Goal: Information Seeking & Learning: Learn about a topic

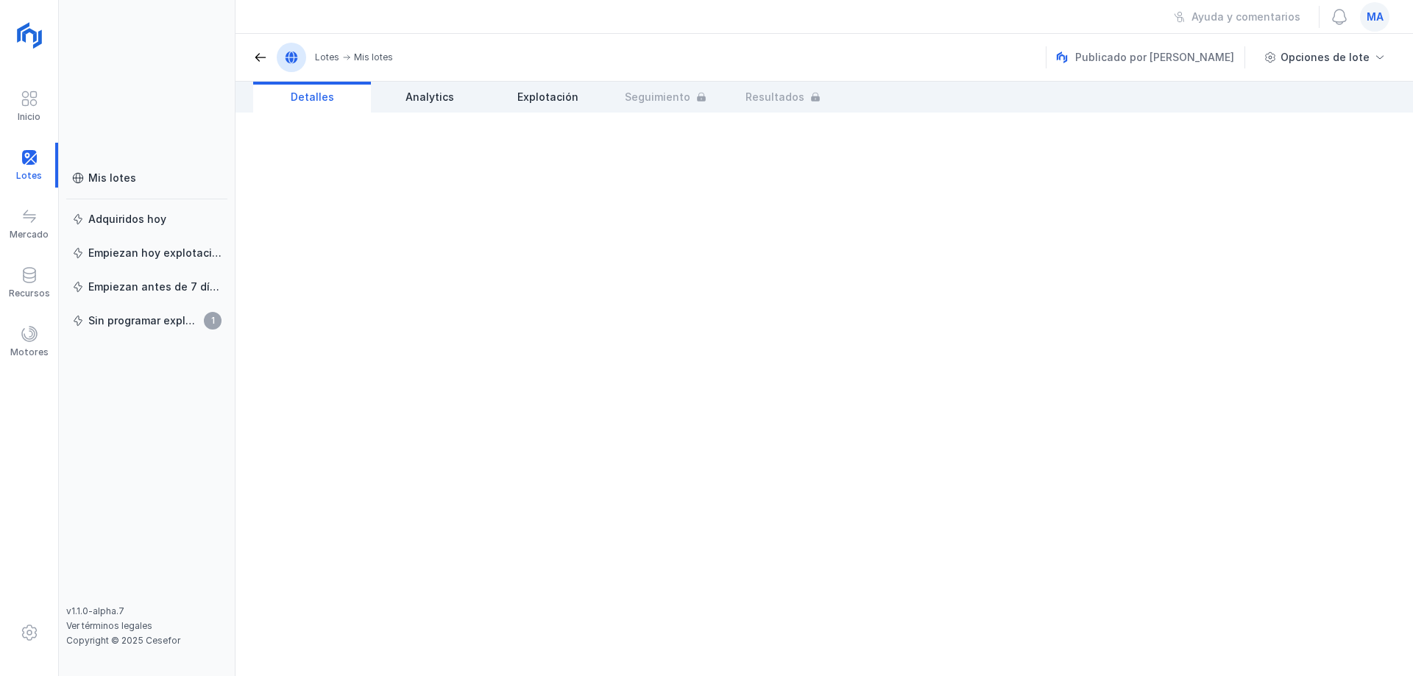
click at [1126, 222] on div at bounding box center [825, 395] width 1178 height 564
click at [117, 177] on div "Mis lotes" at bounding box center [112, 178] width 48 height 15
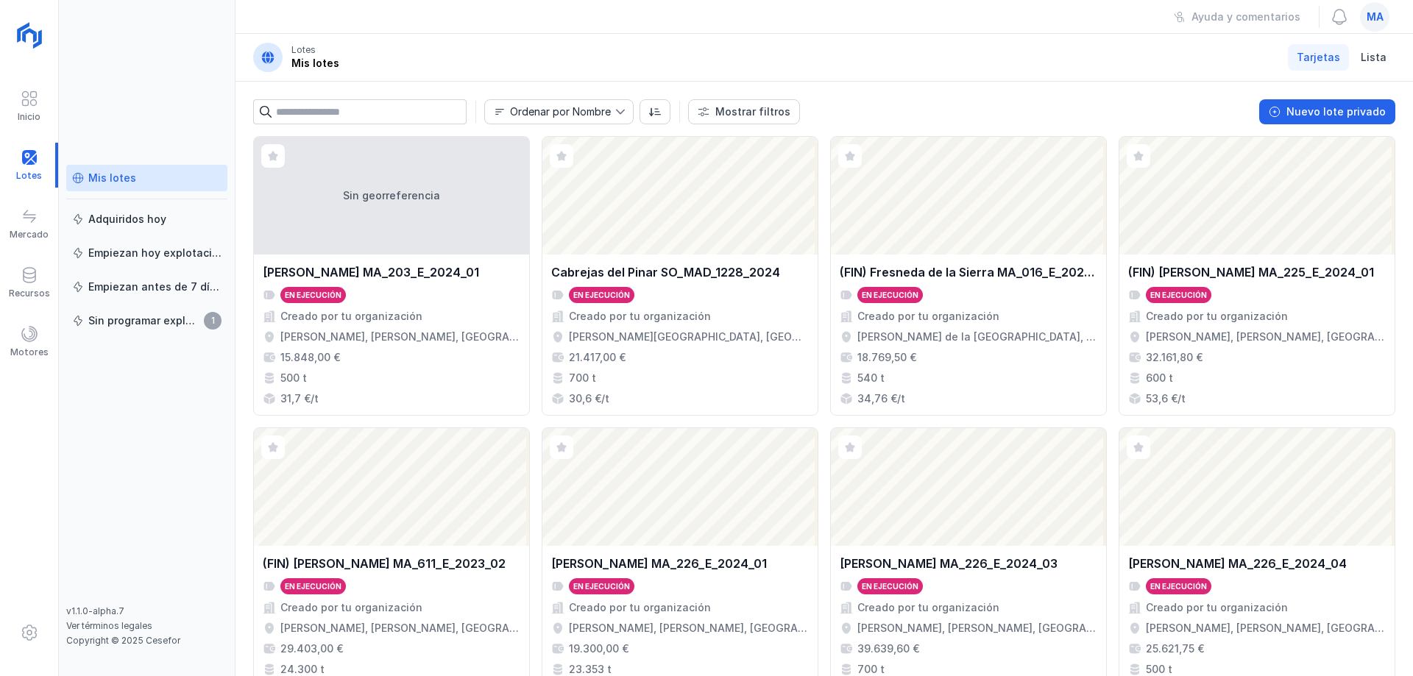
click at [1029, 79] on header "Lotes Mis lotes Tarjetas Lista" at bounding box center [825, 58] width 1178 height 48
click at [861, 50] on header "Lotes Mis lotes Tarjetas Lista" at bounding box center [825, 58] width 1178 height 48
click at [866, 50] on header "Lotes Mis lotes Tarjetas Lista" at bounding box center [825, 58] width 1178 height 48
click at [669, 43] on header "Lotes Mis lotes Tarjetas Lista" at bounding box center [825, 58] width 1178 height 48
click at [106, 423] on div "Mis lotes Adquiridos [DATE] Empiezan [DATE] explotación Empiezan antes de 7 día…" at bounding box center [146, 385] width 161 height 441
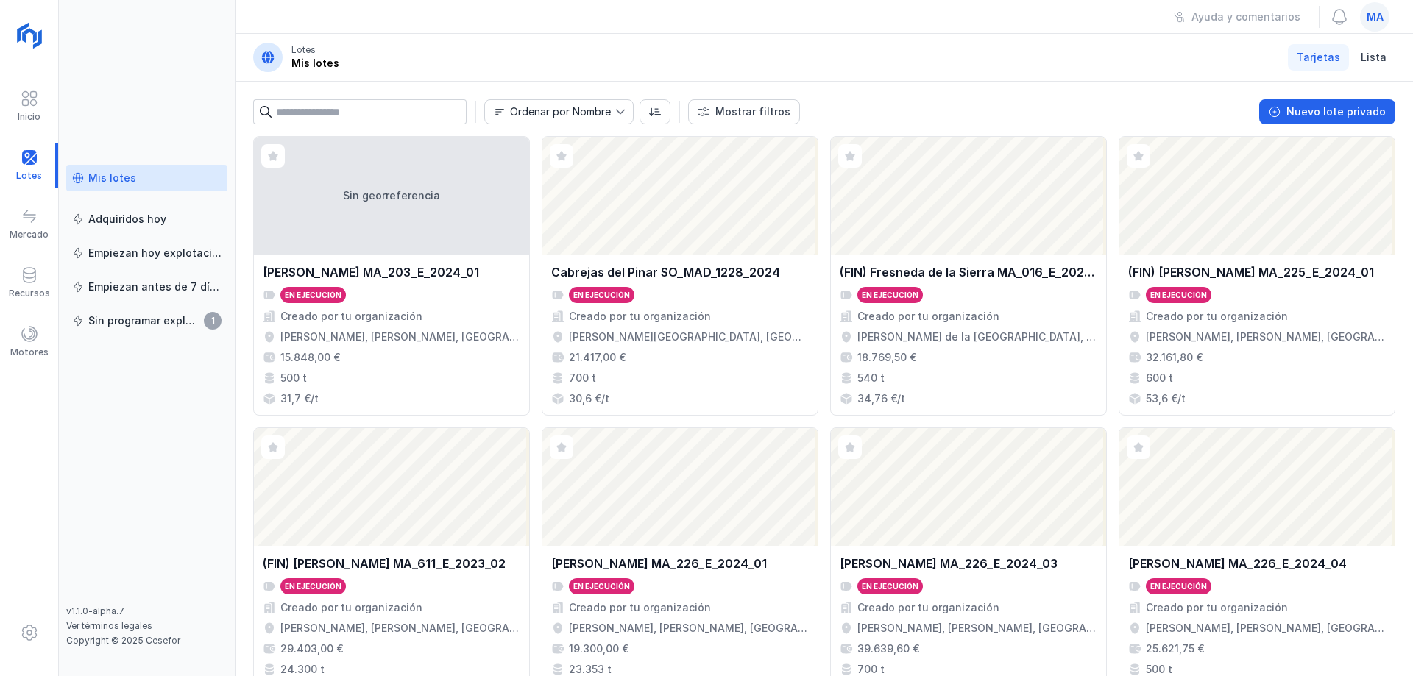
click at [399, 70] on header "Lotes Mis lotes Tarjetas Lista" at bounding box center [825, 58] width 1178 height 48
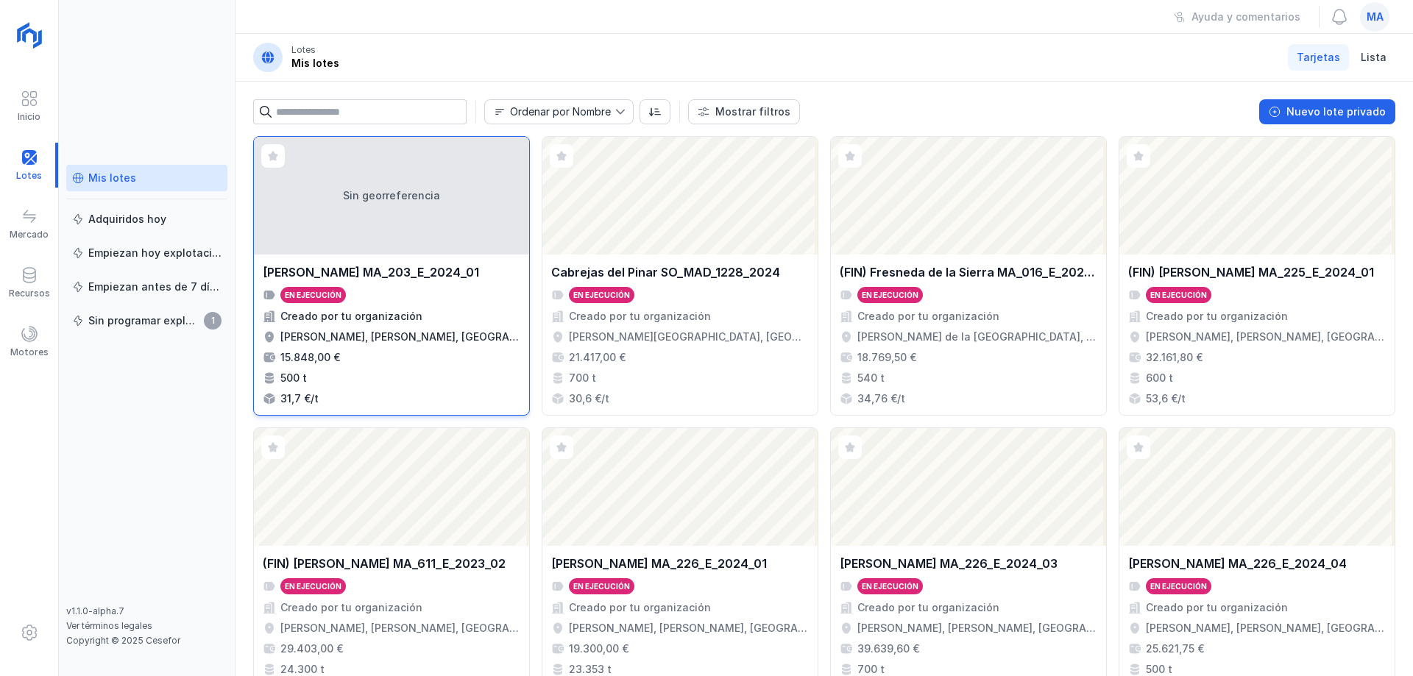
click at [450, 272] on div "[PERSON_NAME] MA_203_E_2024_01" at bounding box center [371, 273] width 216 height 18
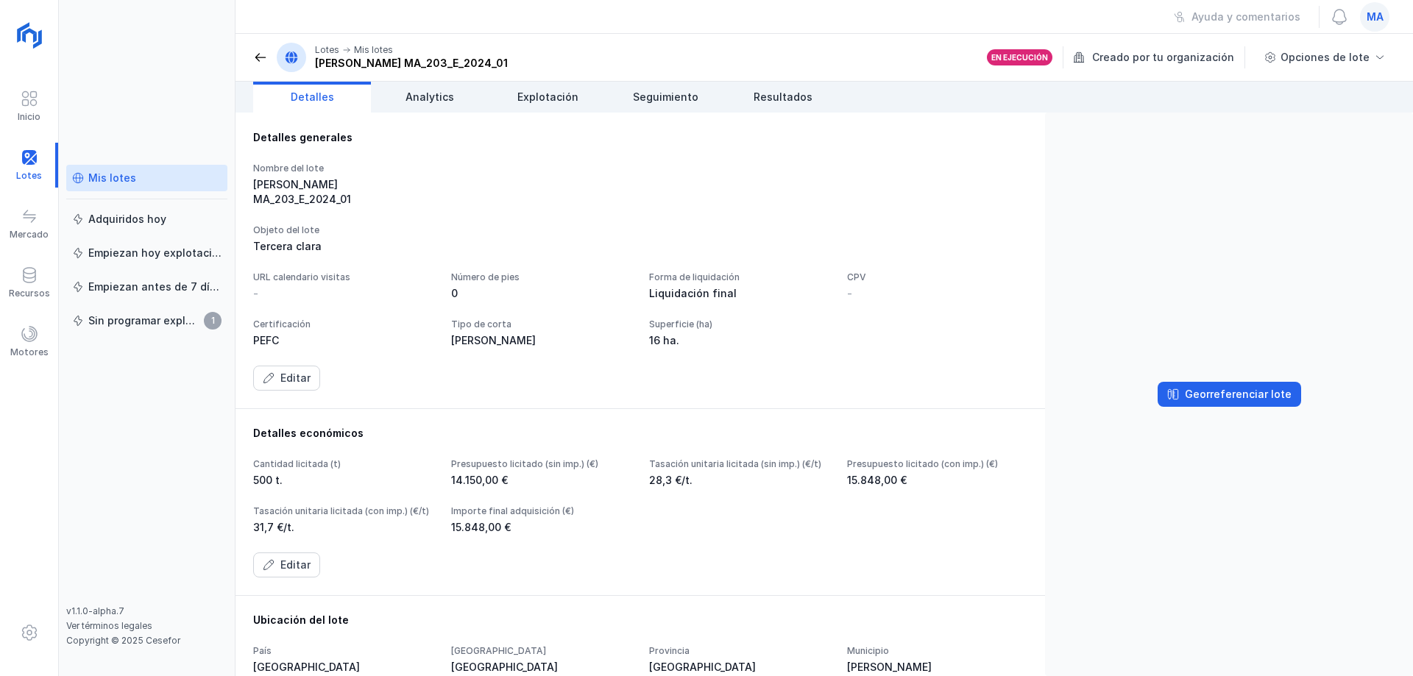
click at [643, 192] on div "Nombre del lote [PERSON_NAME] MA_203_E_2024_01 Objeto del lote Tercera clara UR…" at bounding box center [640, 277] width 774 height 228
click at [428, 180] on div "[PERSON_NAME] MA_203_E_2024_01" at bounding box center [343, 191] width 180 height 29
click at [417, 182] on div "[PERSON_NAME] MA_203_E_2024_01" at bounding box center [343, 191] width 180 height 29
click at [378, 183] on div "[PERSON_NAME] MA_203_E_2024_01" at bounding box center [343, 191] width 180 height 29
click at [824, 135] on div "Detalles generales" at bounding box center [640, 137] width 774 height 15
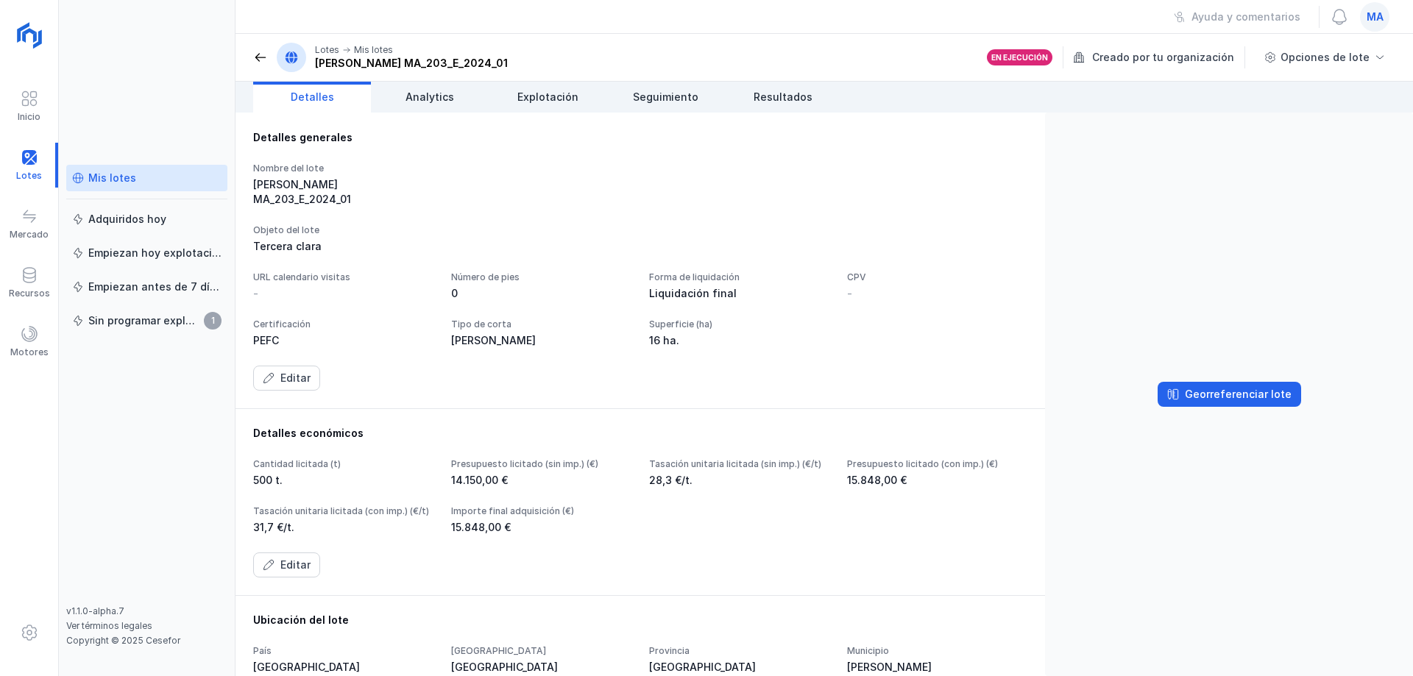
click at [657, 49] on header "Lotes Mis lotes Araúzo de Miel MA_203_E_2024_01 En ejecución Creado por tu orga…" at bounding box center [825, 58] width 1178 height 48
click at [665, 35] on header "Lotes Mis lotes Araúzo de Miel MA_203_E_2024_01 En ejecución Creado por tu orga…" at bounding box center [825, 58] width 1178 height 48
click at [819, 32] on div "Lotes Mis lotes Ayuda y comentarios ma Lotes Mis lotes Araúzo de Miel MA_203_E_…" at bounding box center [825, 338] width 1178 height 676
click at [894, 20] on div "Ayuda y comentarios ma" at bounding box center [825, 17] width 1178 height 34
click at [589, 182] on div "Nombre del lote Araúzo de Miel MA_203_E_2024_01" at bounding box center [640, 185] width 774 height 44
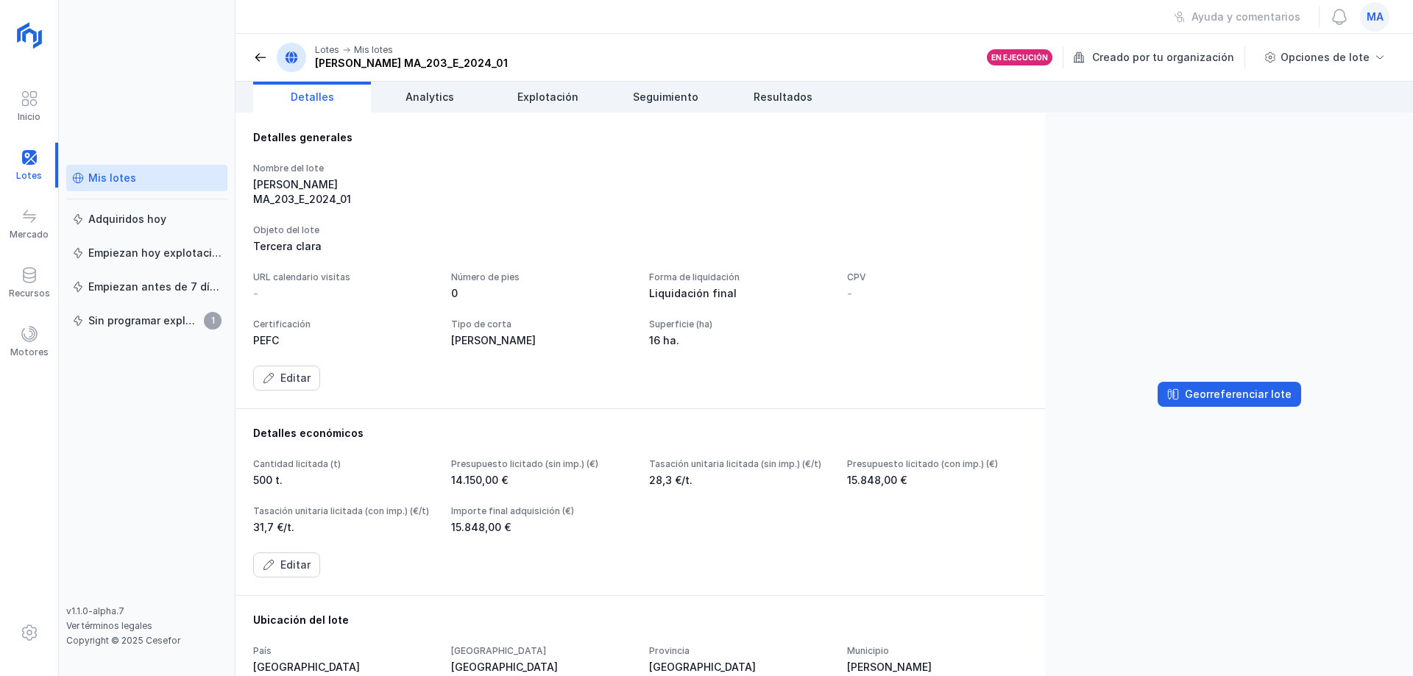
click at [548, 49] on header "Lotes Mis lotes Araúzo de Miel MA_203_E_2024_01 En ejecución Creado por tu orga…" at bounding box center [825, 58] width 1178 height 48
click at [469, 18] on div "Ayuda y comentarios ma" at bounding box center [825, 17] width 1178 height 34
drag, startPoint x: 166, startPoint y: 75, endPoint x: 199, endPoint y: 66, distance: 34.3
click at [177, 66] on div "Mis lotes Adquiridos hoy Empiezan hoy explotación Empiezan antes de 7 días Sin …" at bounding box center [147, 338] width 177 height 676
click at [495, 26] on div "Ayuda y comentarios ma" at bounding box center [825, 17] width 1178 height 34
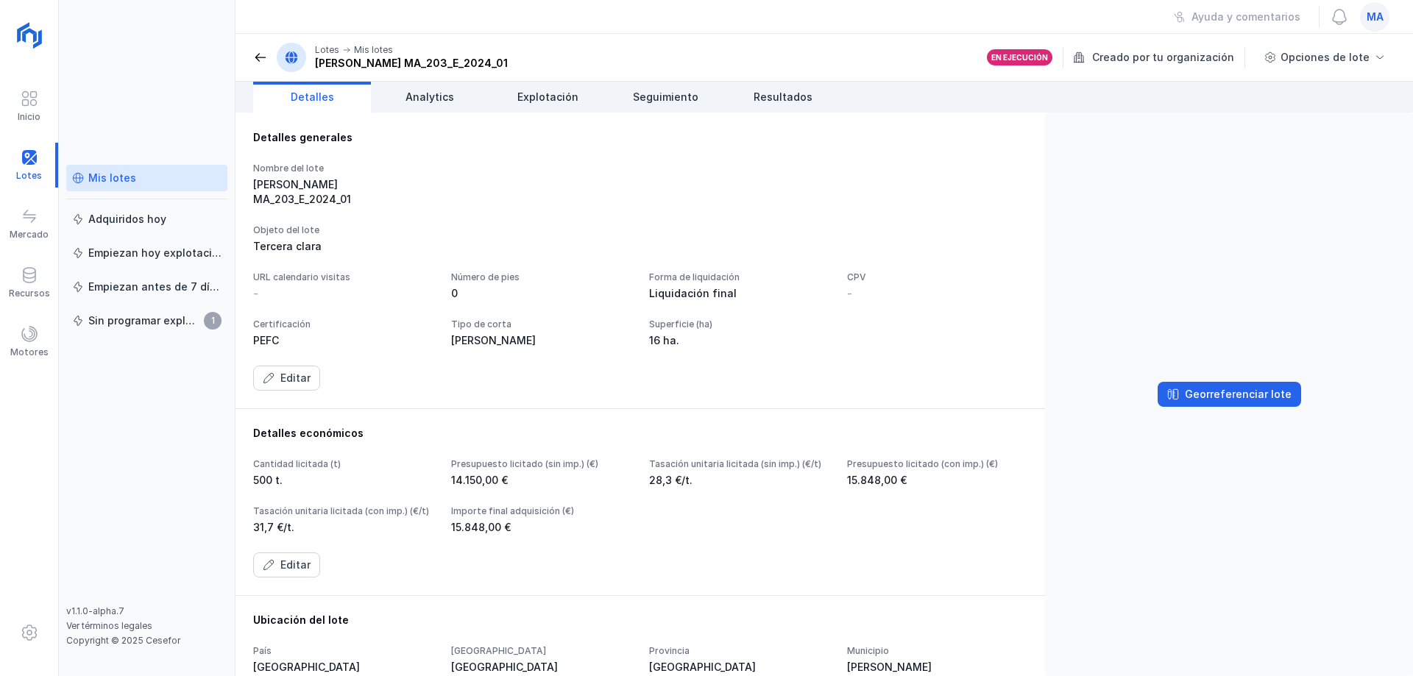
click at [637, 174] on div "Nombre del lote Araúzo de Miel MA_203_E_2024_01" at bounding box center [640, 185] width 774 height 44
click at [254, 57] on span at bounding box center [260, 57] width 15 height 15
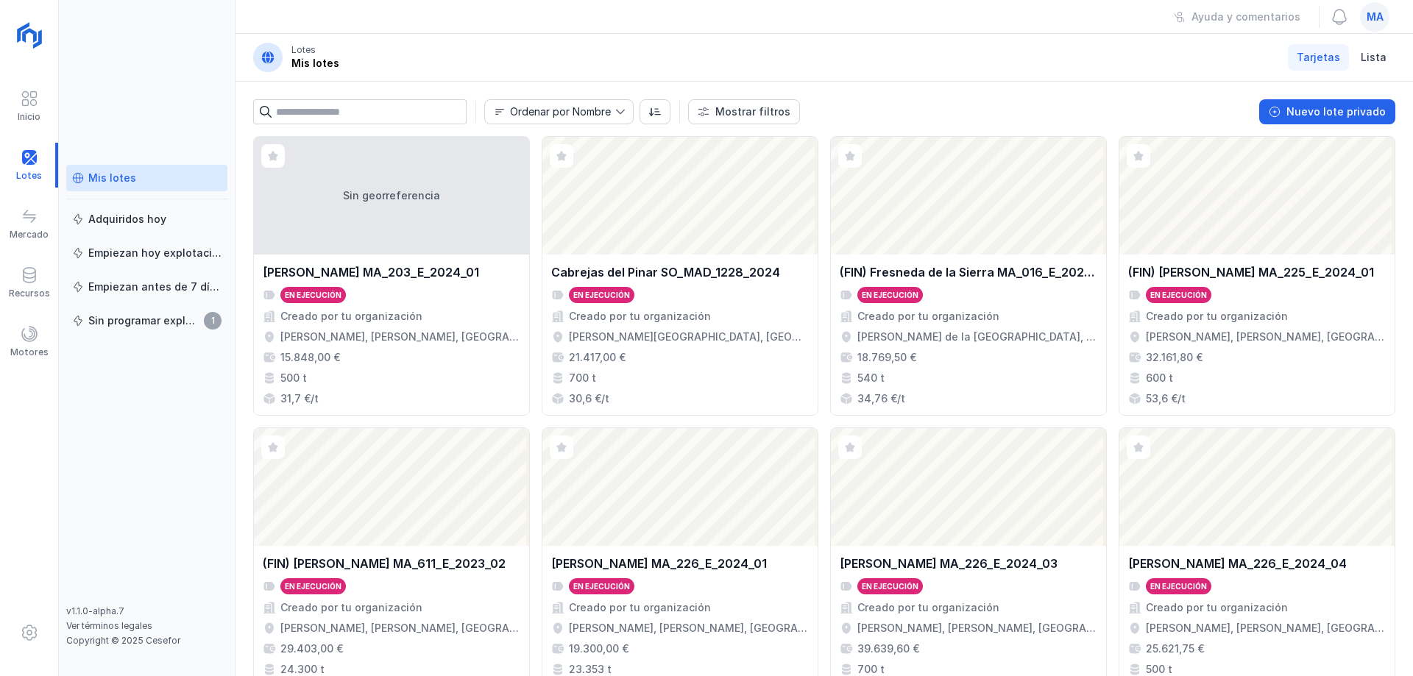
click at [569, 43] on header "Lotes Mis lotes Tarjetas Lista" at bounding box center [825, 58] width 1178 height 48
click at [684, 61] on header "Lotes Mis lotes Tarjetas Lista" at bounding box center [825, 58] width 1178 height 48
click at [165, 475] on div "Mis lotes Adquiridos [DATE] Empiezan [DATE] explotación Empiezan antes de 7 día…" at bounding box center [146, 385] width 161 height 441
click at [379, 50] on header "Lotes Mis lotes Tarjetas Lista" at bounding box center [825, 58] width 1178 height 48
click at [500, 35] on header "Lotes Mis lotes Tarjetas Lista" at bounding box center [825, 58] width 1178 height 48
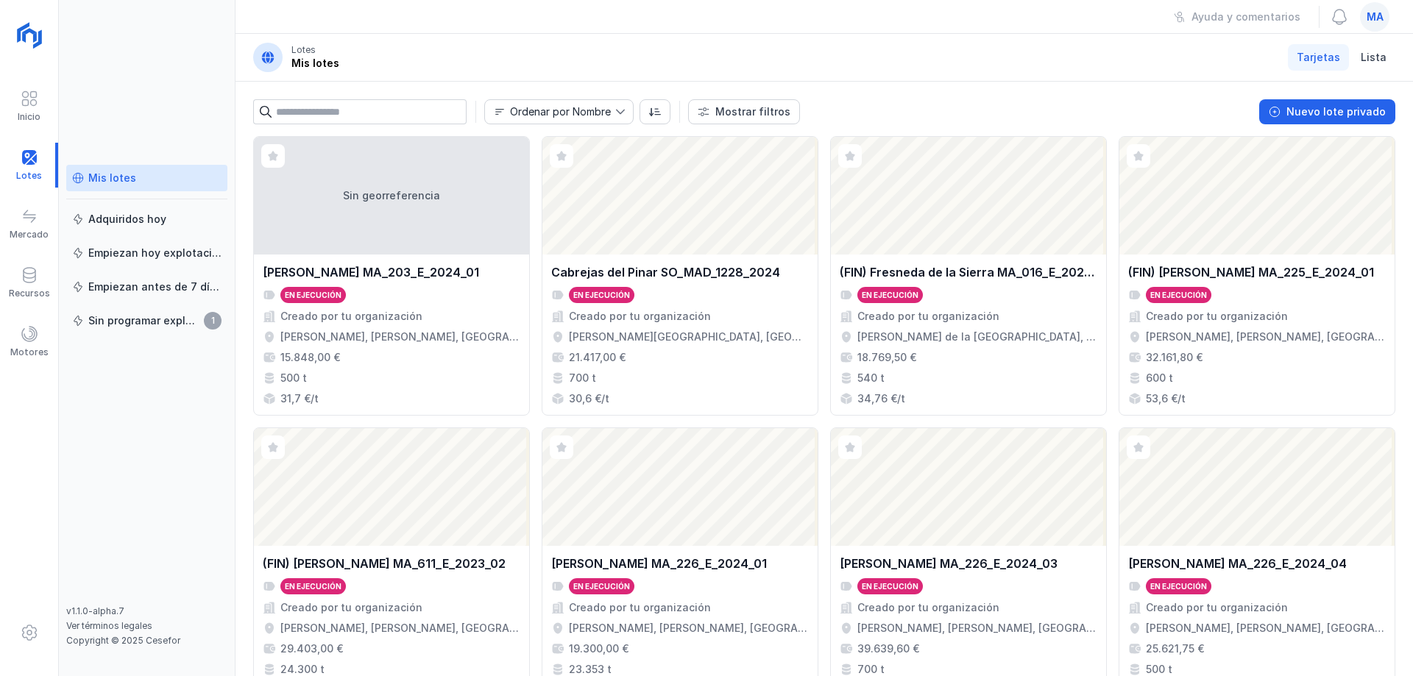
drag, startPoint x: 423, startPoint y: 62, endPoint x: 422, endPoint y: 49, distance: 13.3
click at [423, 62] on header "Lotes Mis lotes Tarjetas Lista" at bounding box center [825, 58] width 1178 height 48
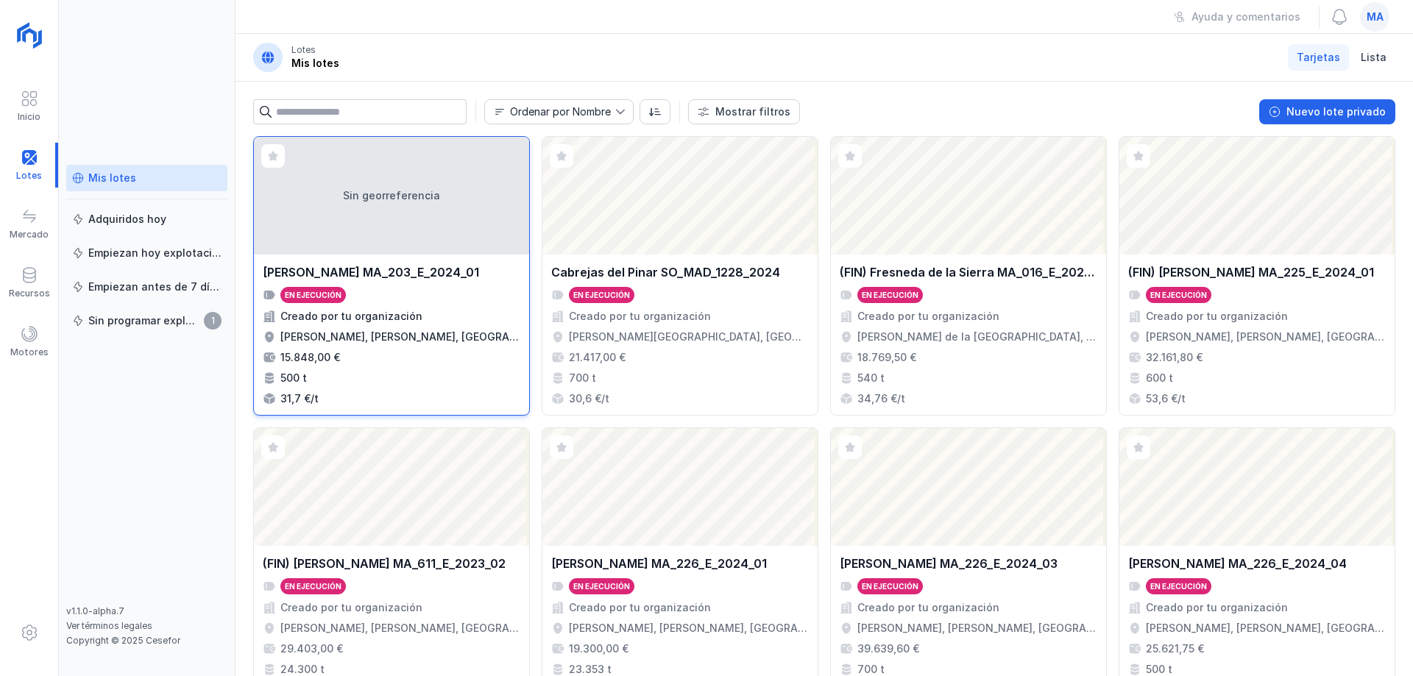
click at [381, 227] on div "Sin georreferencia" at bounding box center [391, 196] width 275 height 118
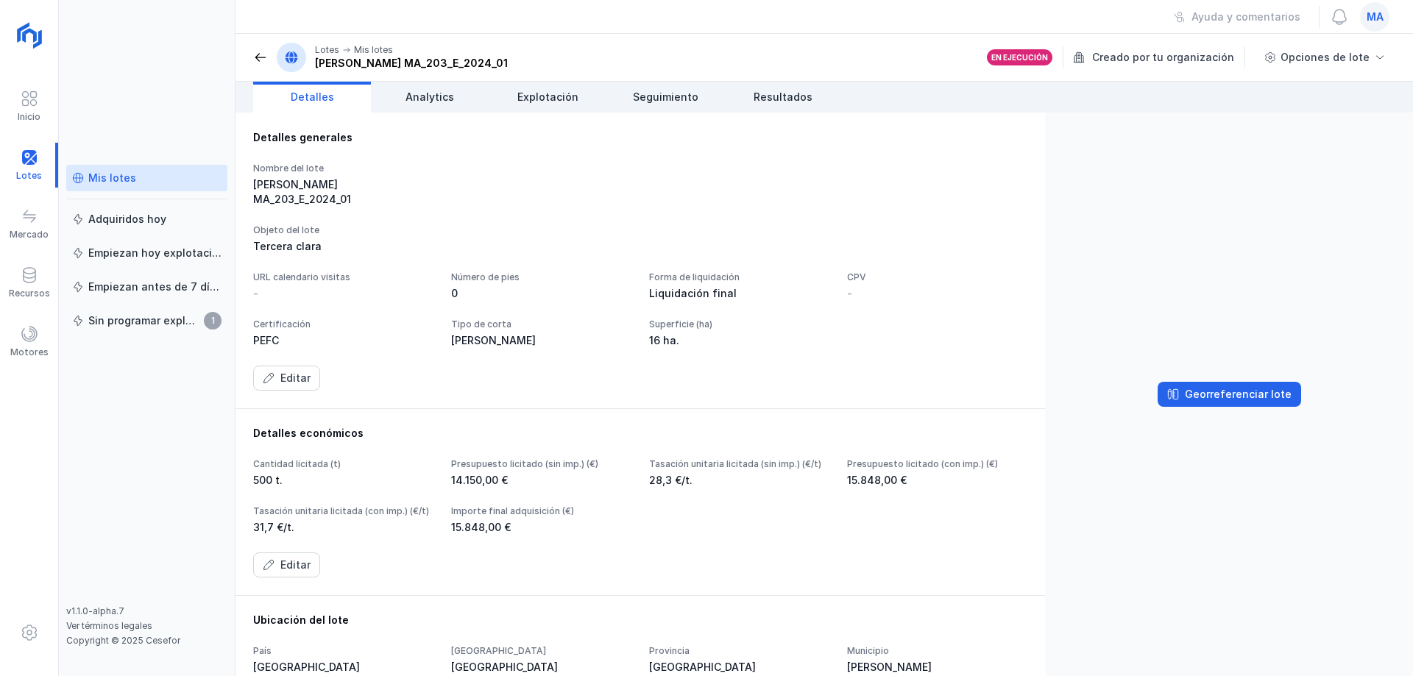
click at [579, 578] on div "Editar" at bounding box center [640, 565] width 774 height 25
click at [816, 391] on div "Editar" at bounding box center [640, 378] width 774 height 25
click at [851, 224] on div "Objeto del lote Tercera clara" at bounding box center [640, 238] width 774 height 29
click at [780, 91] on span "Resultados" at bounding box center [783, 97] width 59 height 15
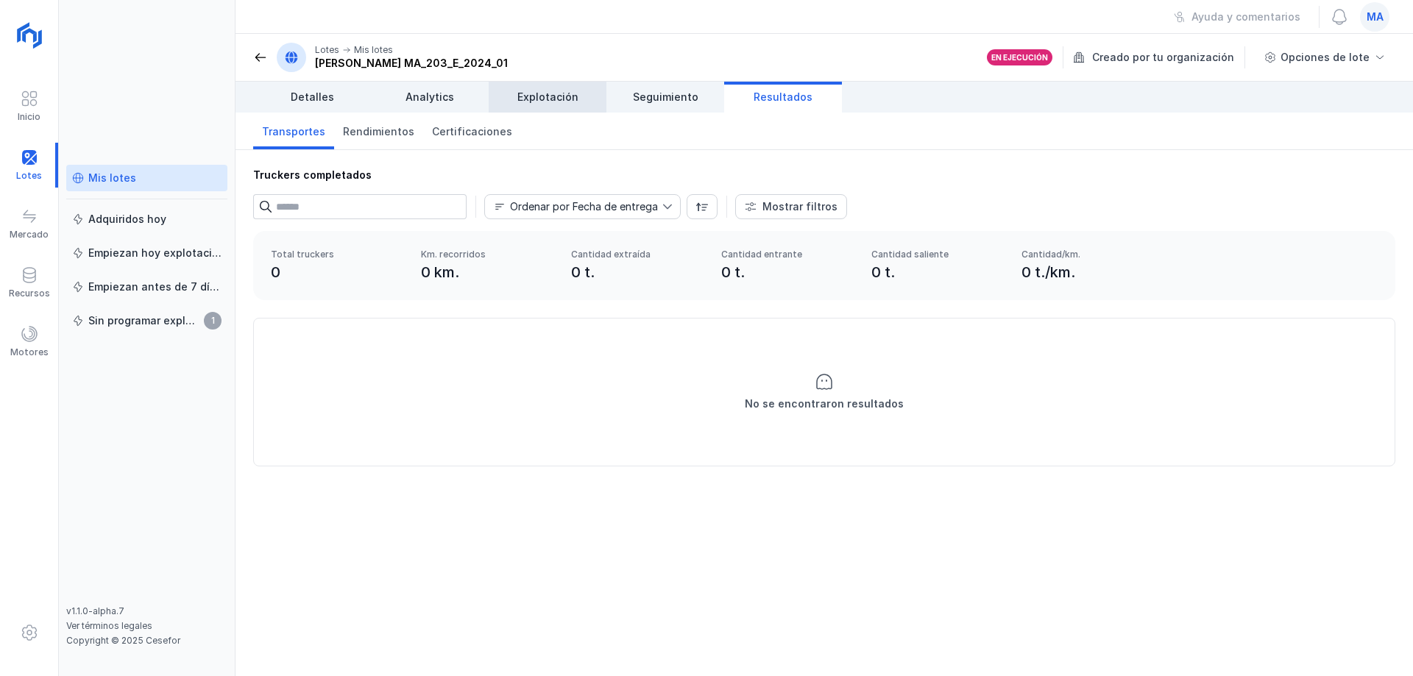
click at [523, 91] on span "Explotación" at bounding box center [547, 97] width 61 height 15
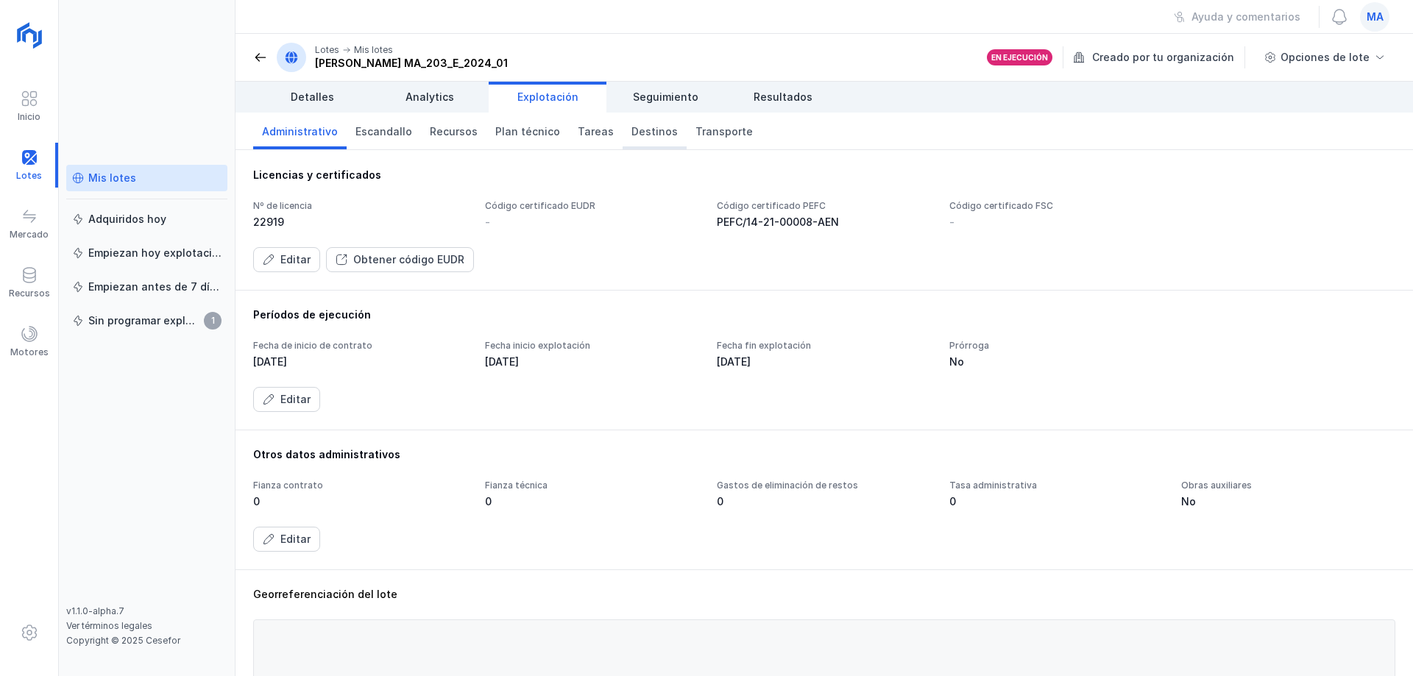
click at [632, 132] on span "Destinos" at bounding box center [655, 131] width 46 height 15
